Goal: Find specific page/section: Find specific page/section

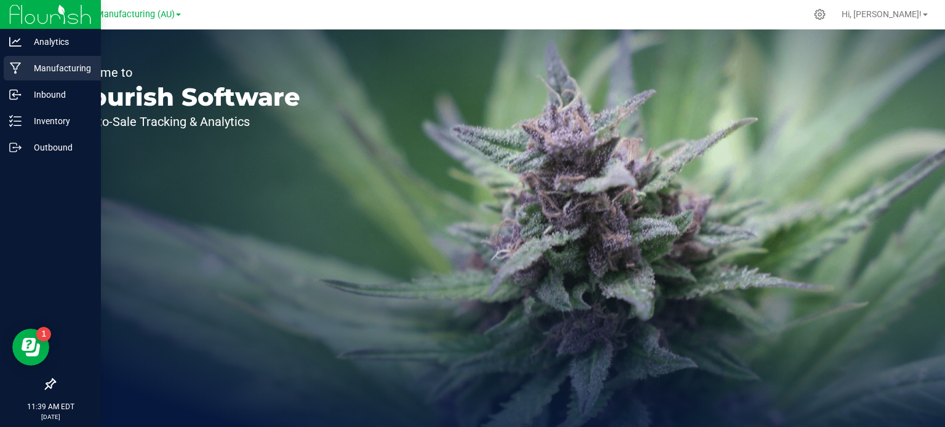
click at [22, 64] on p "Manufacturing" at bounding box center [59, 68] width 74 height 15
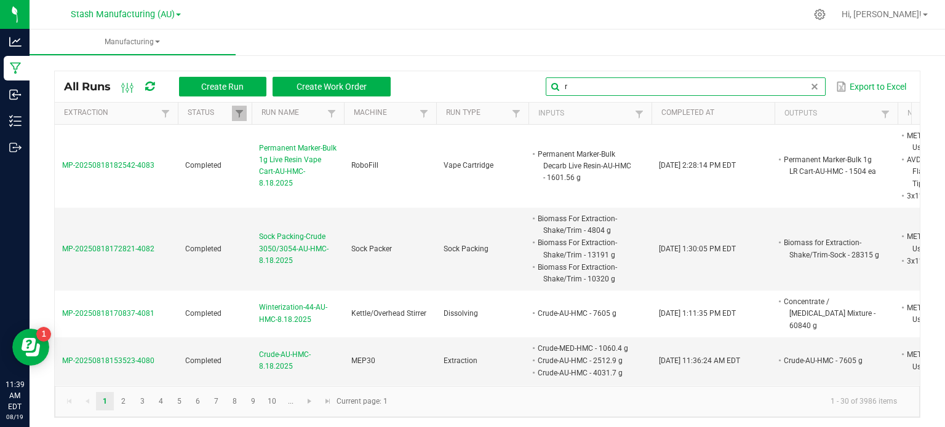
click at [786, 81] on input "r" at bounding box center [686, 86] width 280 height 18
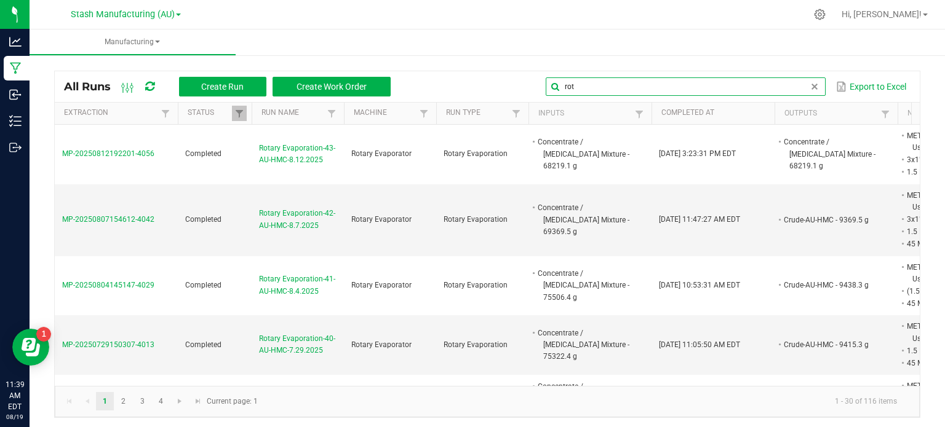
click at [786, 81] on input "rot" at bounding box center [686, 86] width 280 height 18
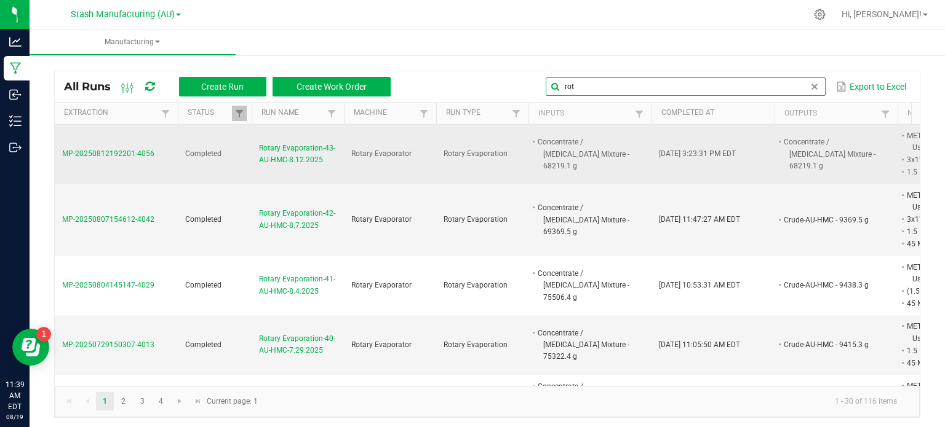
type input "rot"
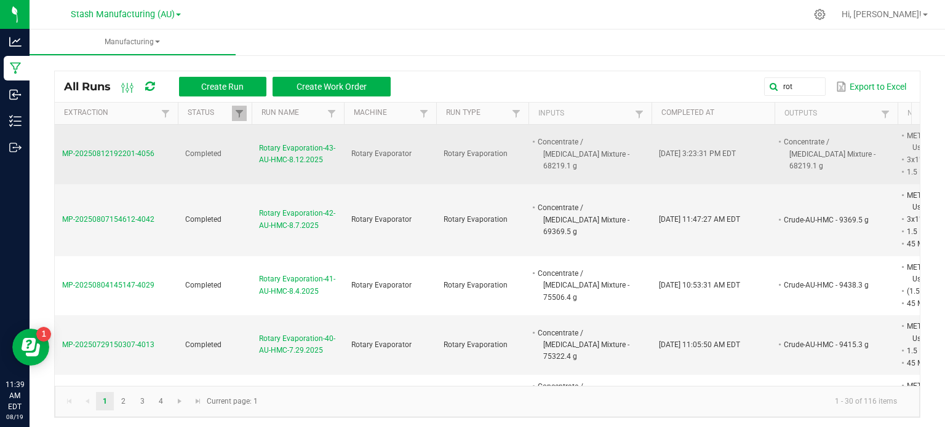
click at [278, 159] on span "Rotary Evaporation-43-AU-HMC-8.12.2025" at bounding box center [297, 154] width 77 height 23
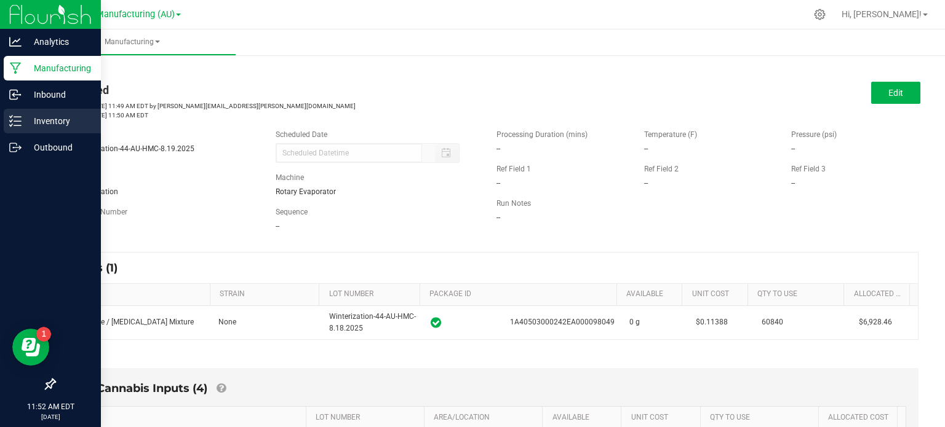
click at [18, 124] on icon at bounding box center [15, 121] width 12 height 12
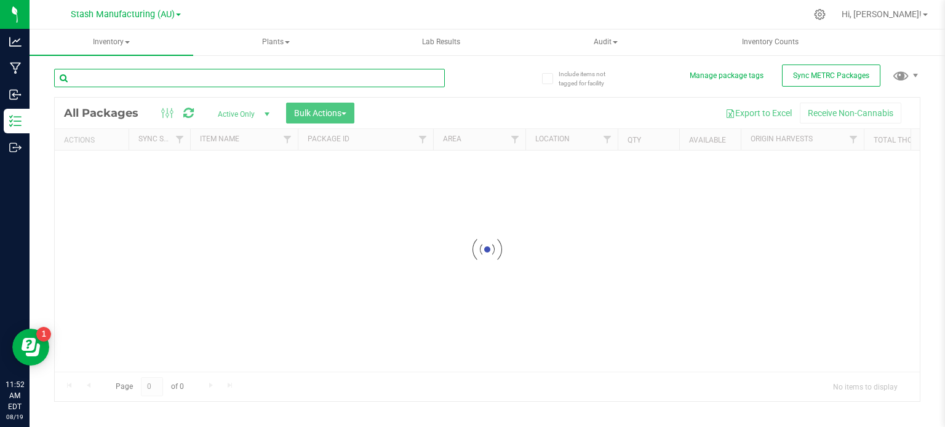
click at [252, 85] on div "Inventory All packages All inventory Waste log Create inventory Plants All plan…" at bounding box center [487, 229] width 915 height 398
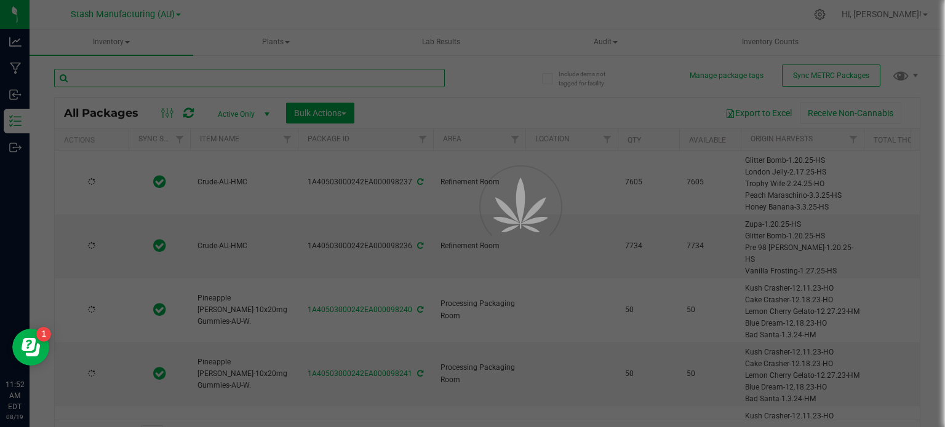
type input "[DATE]"
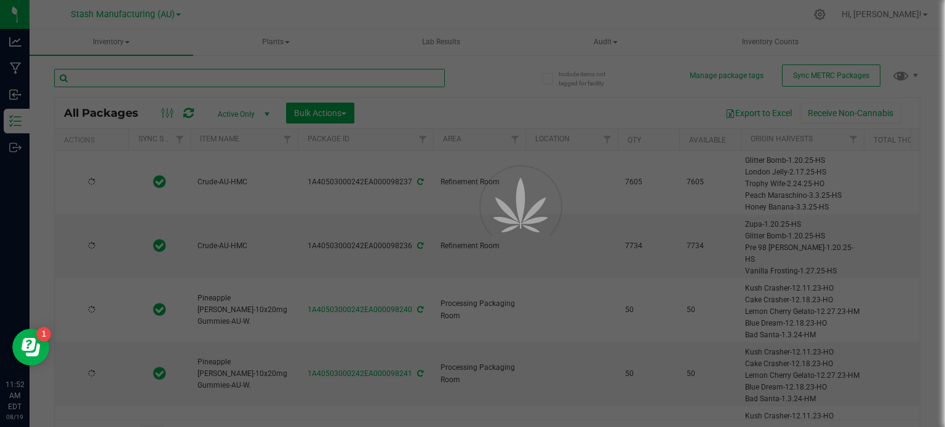
type input "[DATE]"
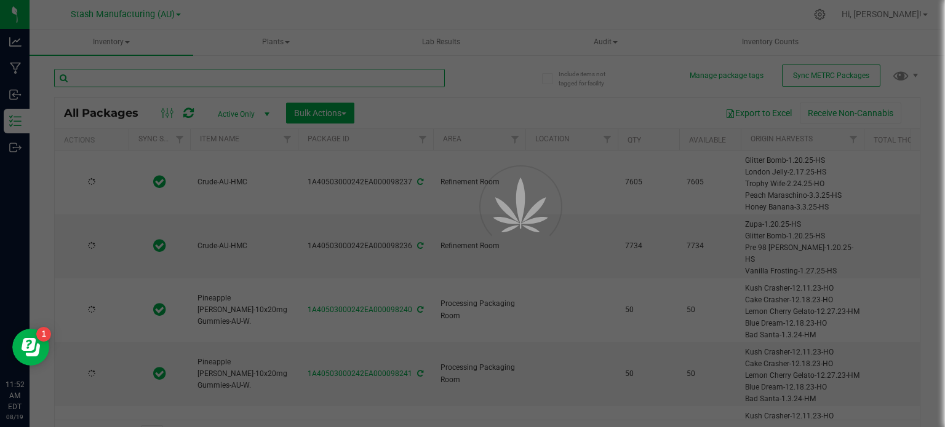
type input "[DATE]"
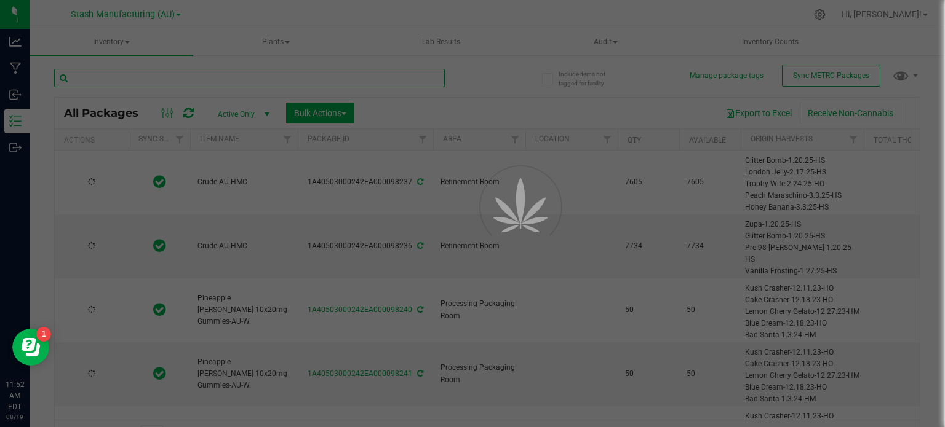
type input "[DATE]"
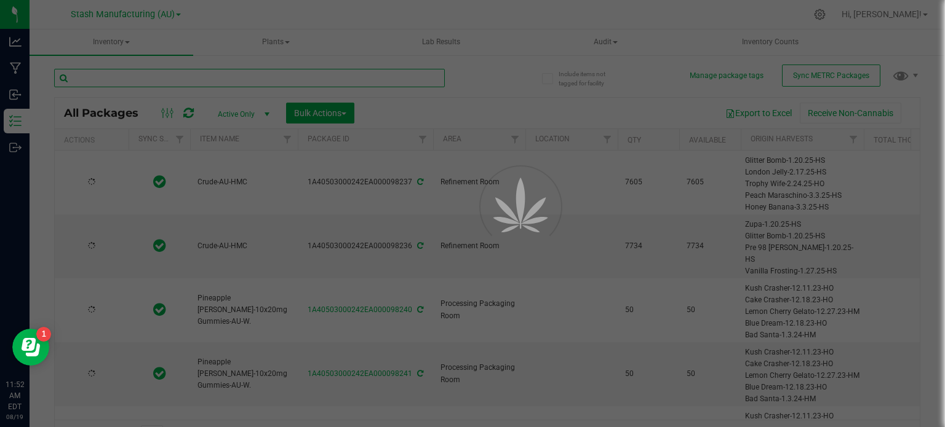
type input "[DATE]"
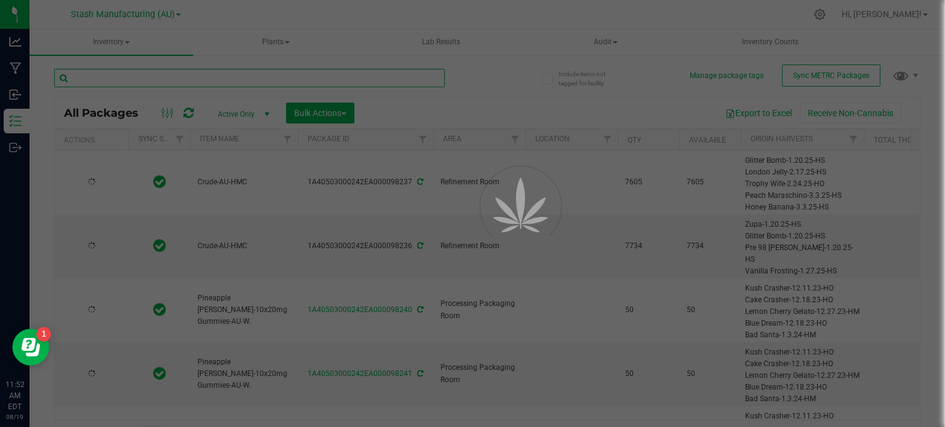
type input "[DATE]"
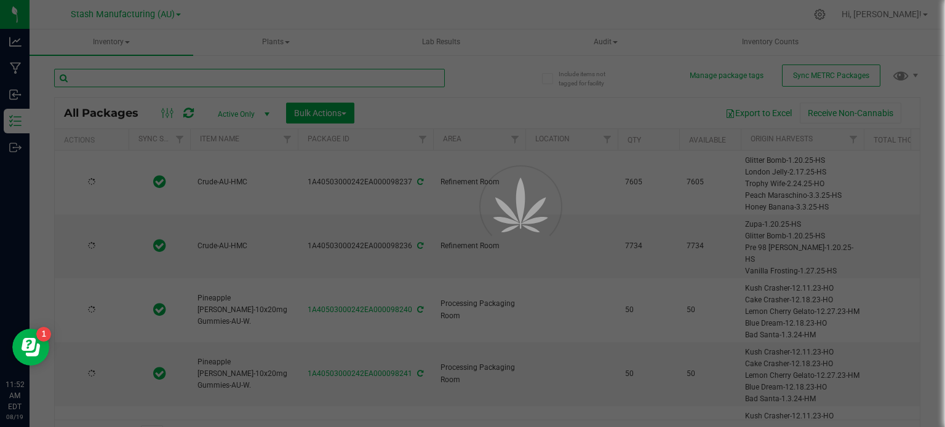
type input "[DATE]"
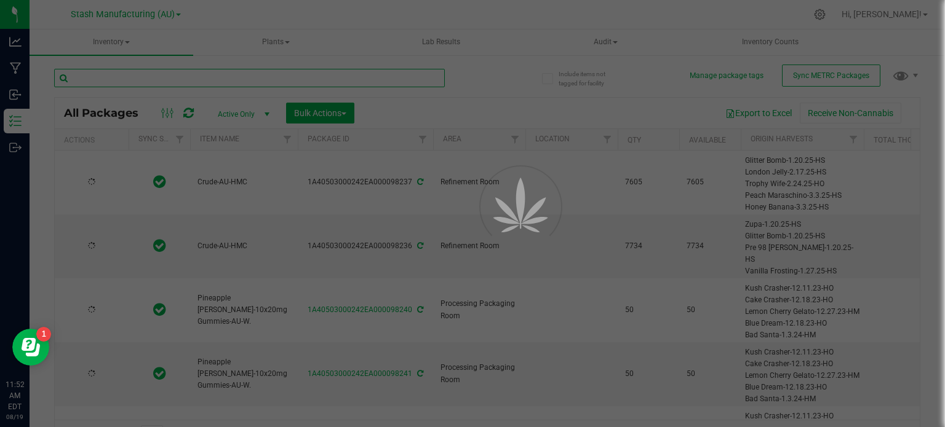
type input "[DATE]"
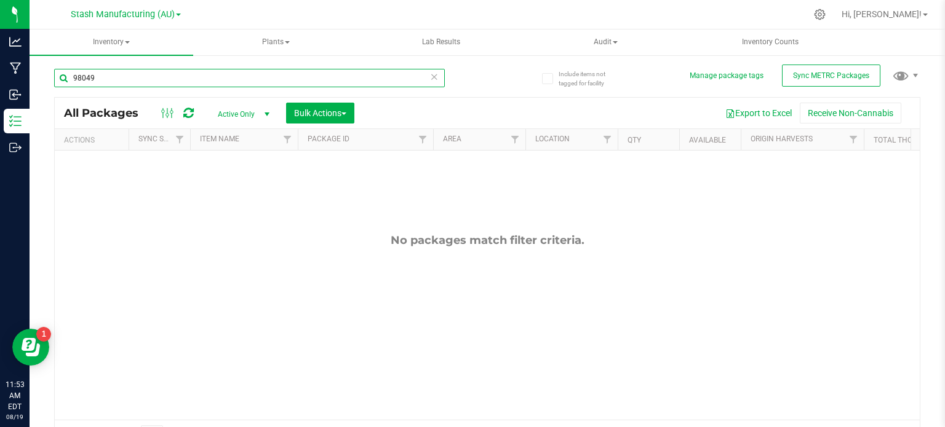
type input "98049"
